Goal: Task Accomplishment & Management: Manage account settings

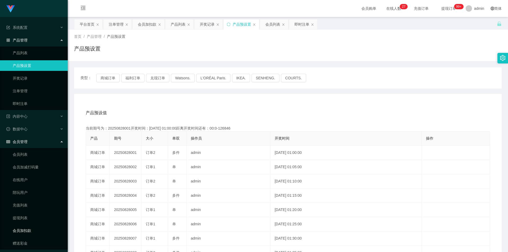
click at [29, 227] on link "会员加扣款" at bounding box center [38, 230] width 51 height 11
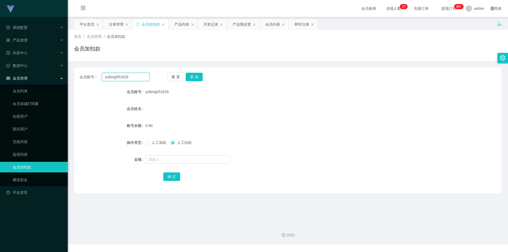
click at [135, 77] on input "yufeng051626" at bounding box center [126, 77] width 48 height 8
paste input "Pema"
type input "Pema"
click at [200, 76] on button "查 询" at bounding box center [194, 77] width 17 height 8
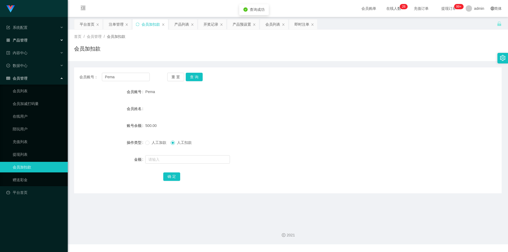
click at [27, 39] on span "产品管理" at bounding box center [16, 40] width 21 height 4
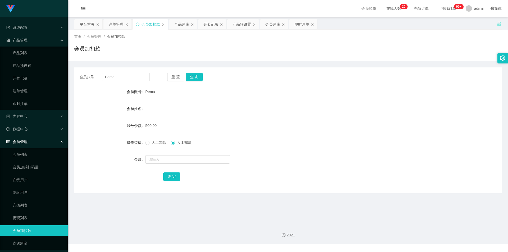
click at [23, 142] on span "会员管理" at bounding box center [16, 142] width 21 height 4
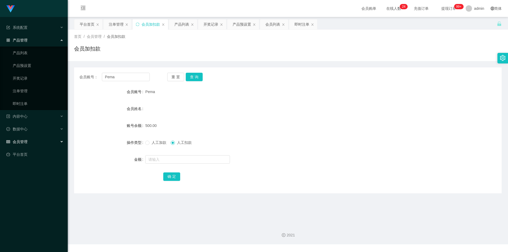
click at [42, 140] on div "会员管理" at bounding box center [34, 141] width 68 height 11
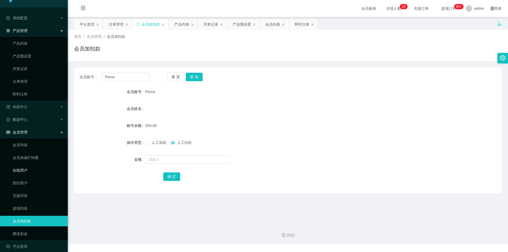
scroll to position [15, 0]
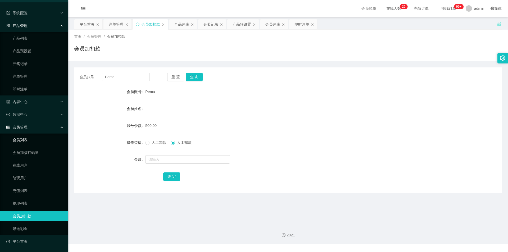
click at [26, 140] on link "会员列表" at bounding box center [38, 140] width 51 height 11
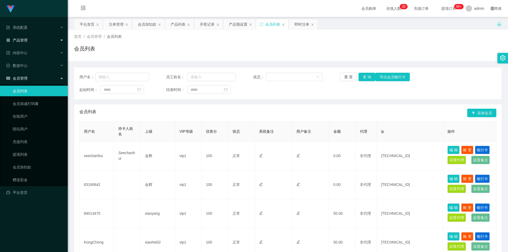
click at [29, 41] on div "产品管理" at bounding box center [34, 40] width 68 height 11
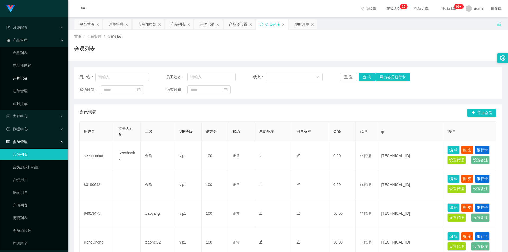
click at [27, 77] on link "开奖记录" at bounding box center [38, 78] width 51 height 11
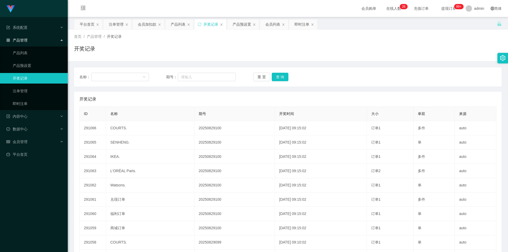
click at [36, 40] on div "产品管理" at bounding box center [34, 40] width 68 height 11
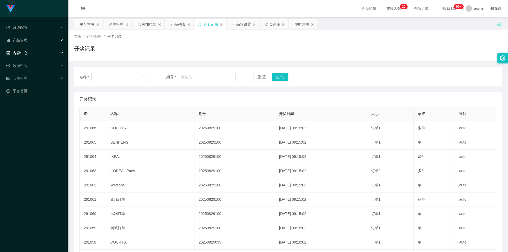
click at [21, 54] on span "内容中心" at bounding box center [16, 53] width 21 height 4
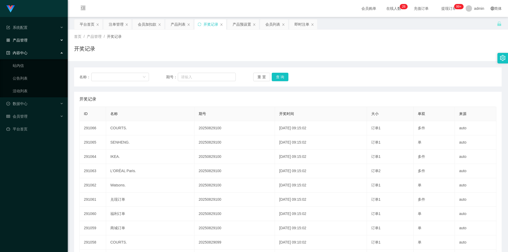
click at [21, 54] on span "内容中心" at bounding box center [16, 53] width 21 height 4
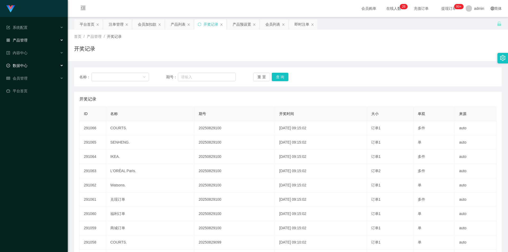
click at [26, 65] on span "数据中心" at bounding box center [16, 65] width 21 height 4
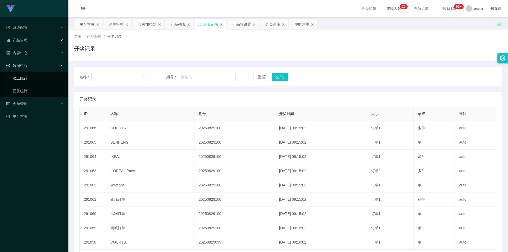
click at [25, 75] on link "员工统计" at bounding box center [38, 78] width 51 height 11
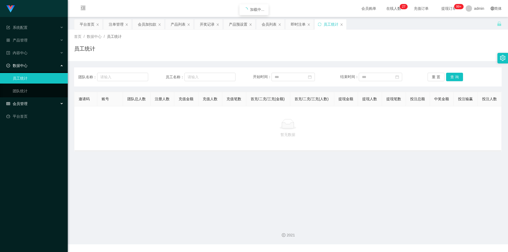
click at [30, 102] on div "会员管理" at bounding box center [34, 103] width 68 height 11
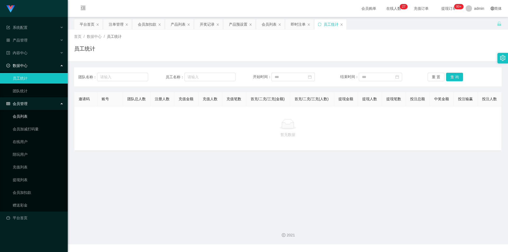
click at [33, 112] on link "会员列表" at bounding box center [38, 116] width 51 height 11
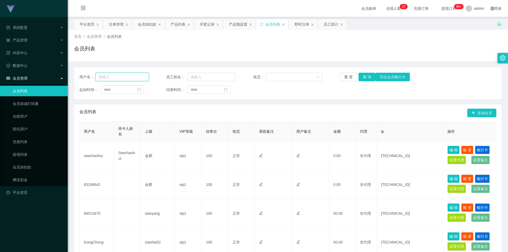
click at [127, 79] on input "text" at bounding box center [122, 77] width 54 height 8
paste input "Pema"
type input "Pema"
click at [369, 75] on button "查 询" at bounding box center [366, 77] width 17 height 8
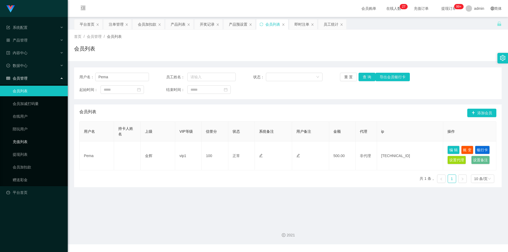
click at [28, 142] on link "充值列表" at bounding box center [38, 141] width 51 height 11
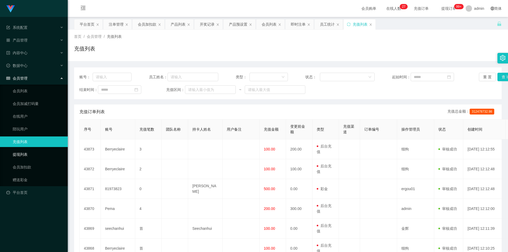
click at [20, 154] on link "提现列表" at bounding box center [38, 154] width 51 height 11
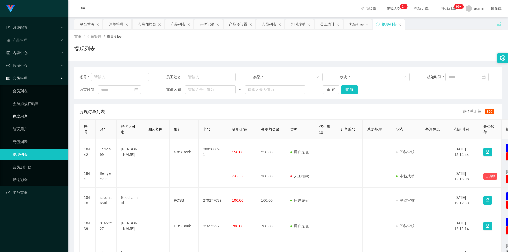
click at [21, 117] on link "在线用户" at bounding box center [38, 116] width 51 height 11
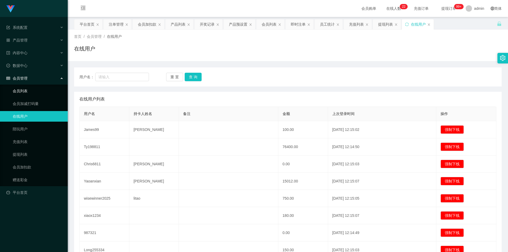
click at [31, 90] on link "会员列表" at bounding box center [38, 91] width 51 height 11
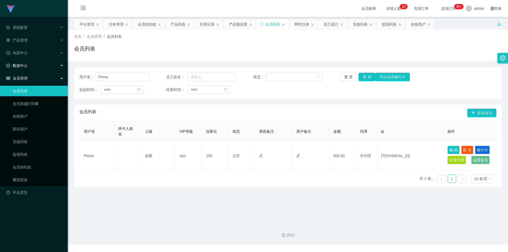
click at [30, 63] on div "数据中心" at bounding box center [34, 65] width 68 height 11
